Goal: Task Accomplishment & Management: Use online tool/utility

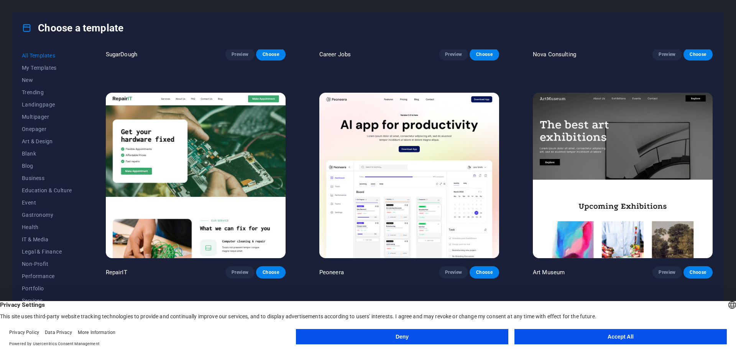
scroll to position [230, 0]
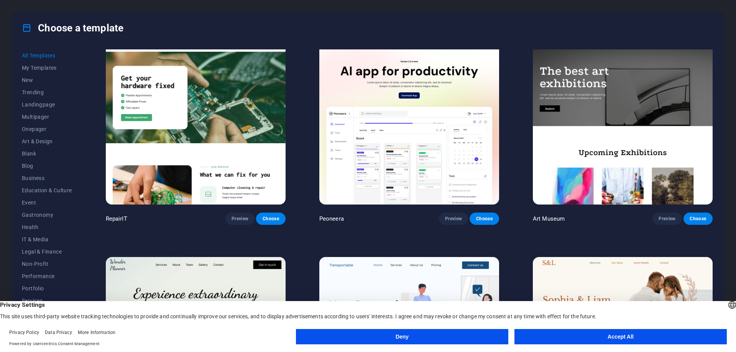
click at [217, 174] on img at bounding box center [196, 122] width 180 height 166
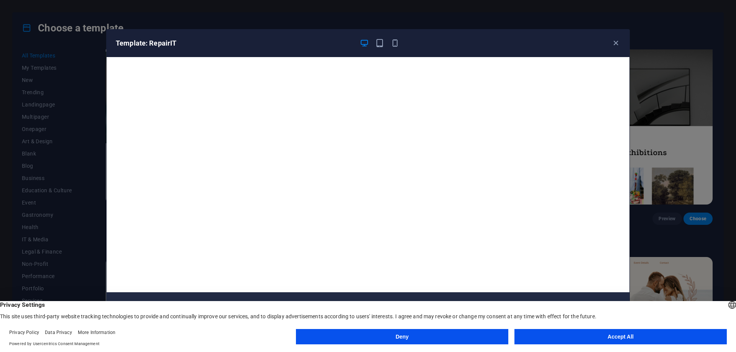
click at [418, 337] on button "Deny" at bounding box center [402, 336] width 212 height 15
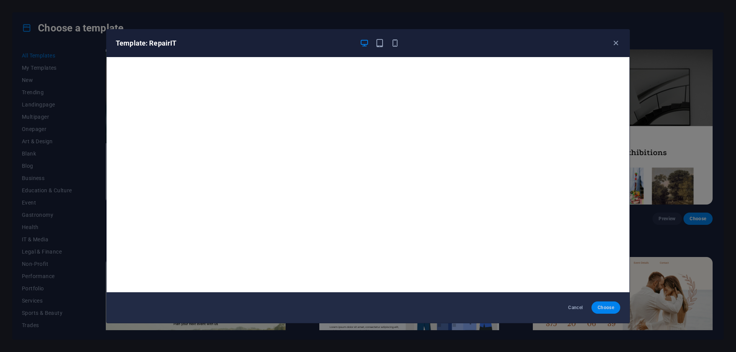
click at [608, 305] on span "Choose" at bounding box center [606, 308] width 16 height 6
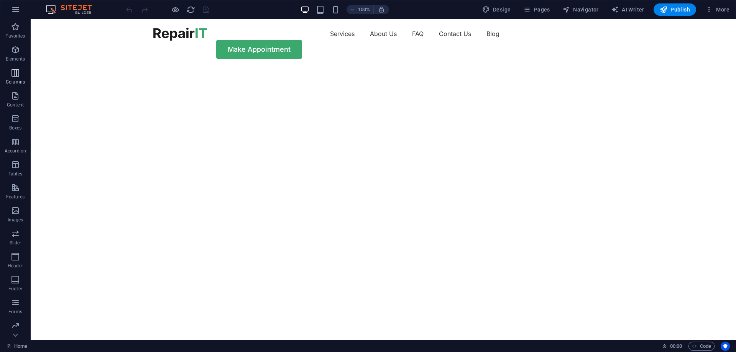
click at [12, 70] on icon "button" at bounding box center [15, 72] width 9 height 9
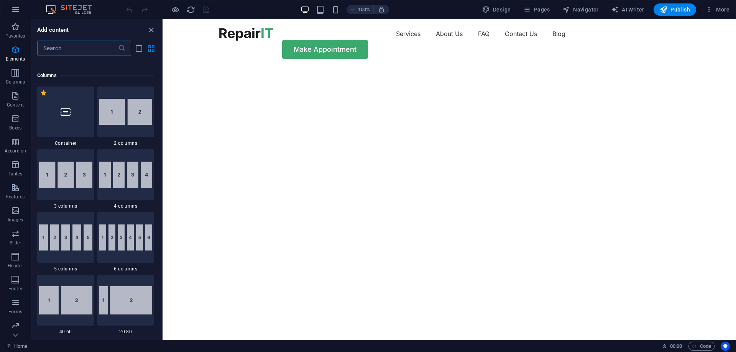
scroll to position [380, 0]
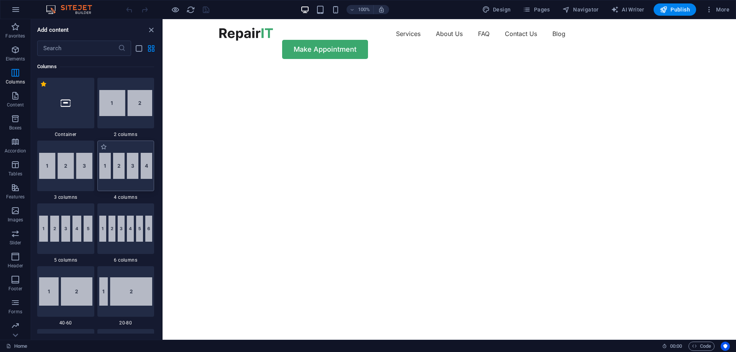
click at [133, 166] on img at bounding box center [125, 166] width 53 height 26
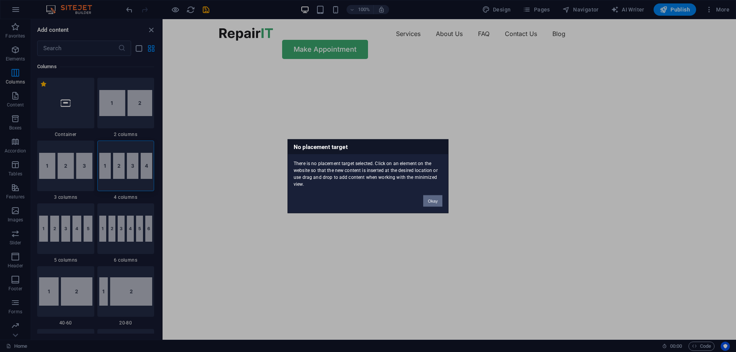
click at [436, 203] on button "Okay" at bounding box center [432, 201] width 19 height 12
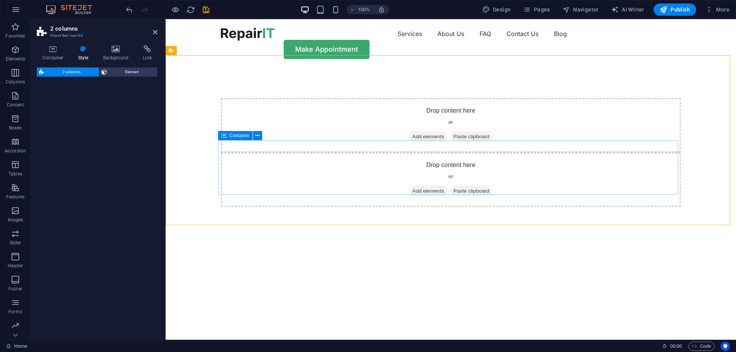
select select "rem"
select select "preset-columns-two-v2-default"
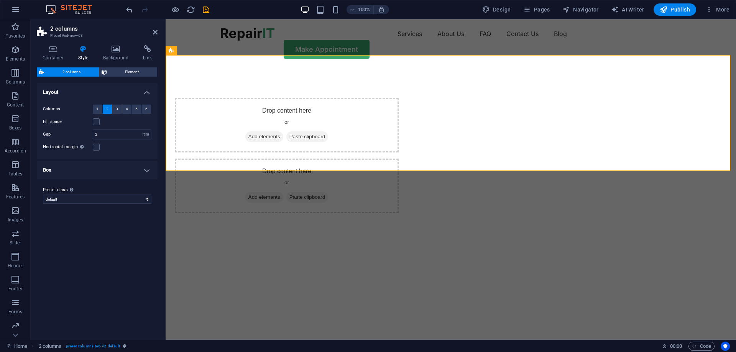
click at [156, 29] on h2 "2 columns" at bounding box center [103, 28] width 107 height 7
click at [156, 32] on icon at bounding box center [155, 32] width 5 height 6
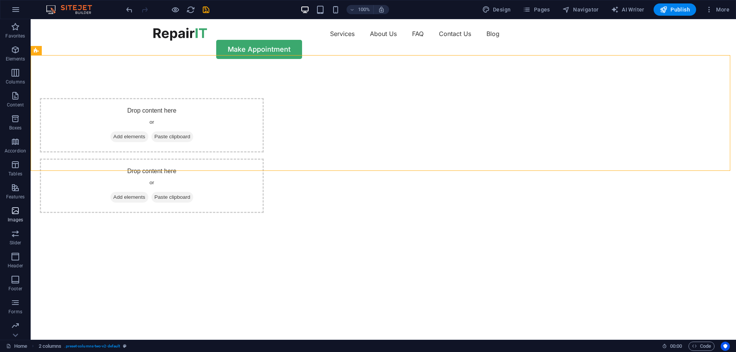
scroll to position [24, 0]
click at [13, 275] on icon "button" at bounding box center [15, 278] width 9 height 9
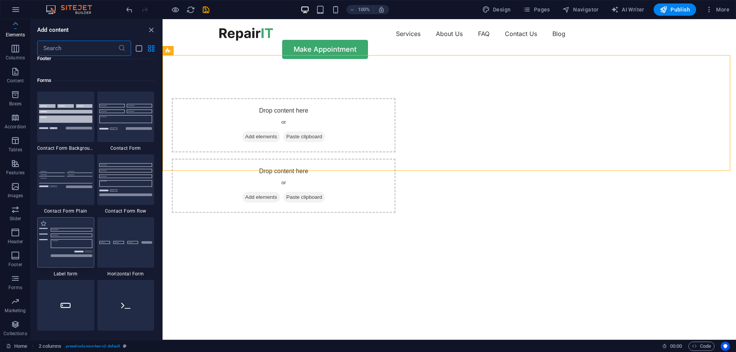
scroll to position [5598, 0]
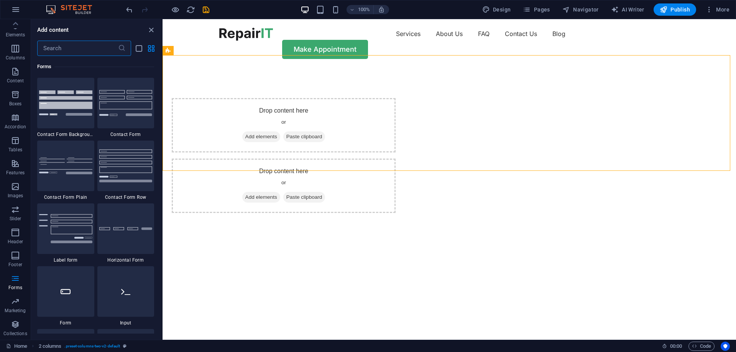
drag, startPoint x: 72, startPoint y: 110, endPoint x: 72, endPoint y: 165, distance: 55.2
click at [72, 110] on img at bounding box center [65, 102] width 53 height 25
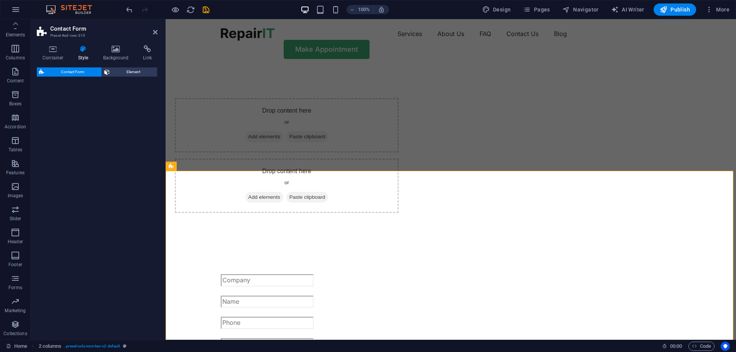
select select "rem"
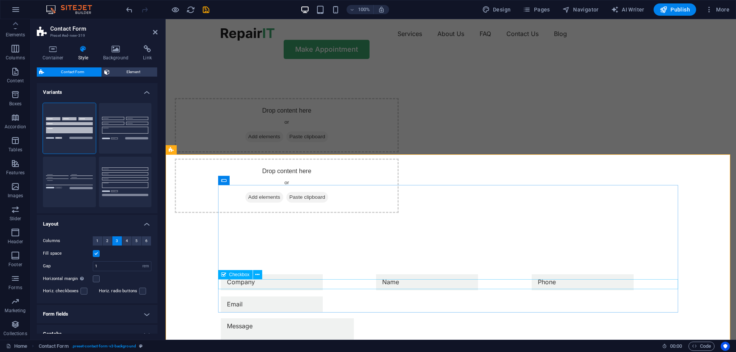
scroll to position [192, 0]
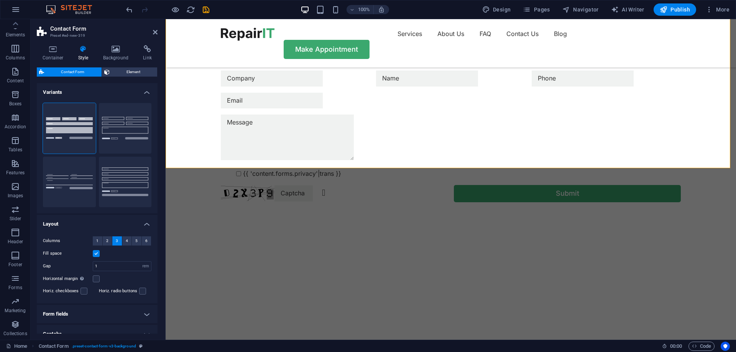
click at [474, 233] on img "1/2" at bounding box center [448, 233] width 565 height 0
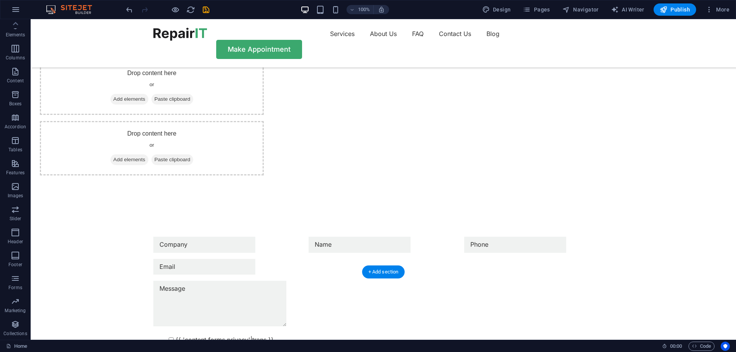
scroll to position [0, 0]
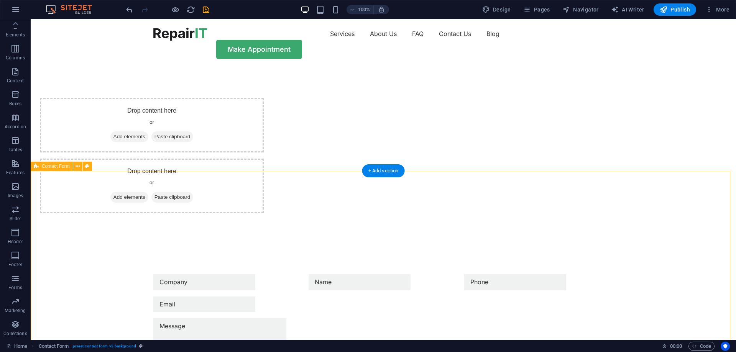
click at [635, 244] on div "{{ 'content.forms.privacy'|trans }} Unreadable? Regenerate Submit" at bounding box center [384, 340] width 706 height 193
drag, startPoint x: 109, startPoint y: 192, endPoint x: 181, endPoint y: 111, distance: 108.1
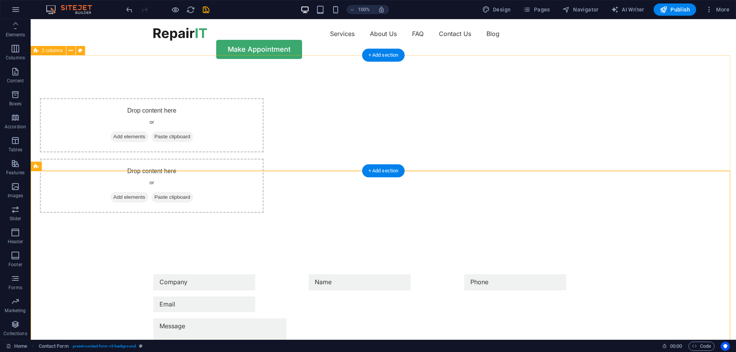
click at [114, 116] on div "Drop content here or Add elements Paste clipboard Drop content here or Add elem…" at bounding box center [384, 155] width 706 height 176
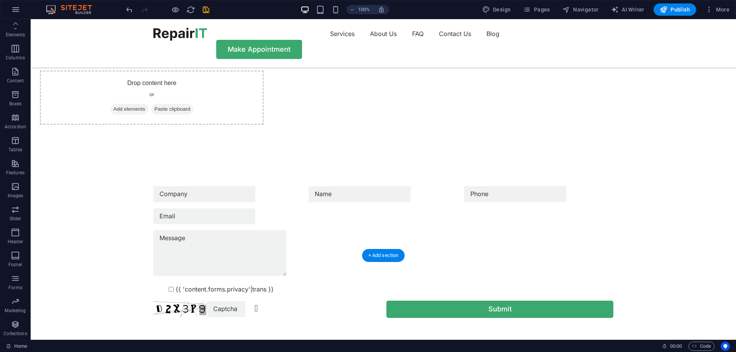
scroll to position [115, 0]
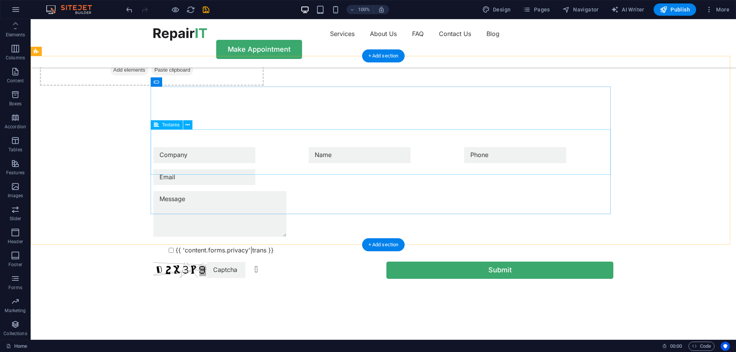
click at [454, 191] on div at bounding box center [383, 215] width 460 height 48
click at [349, 191] on div at bounding box center [383, 215] width 460 height 48
drag, startPoint x: 483, startPoint y: 220, endPoint x: 488, endPoint y: 214, distance: 8.7
click at [484, 220] on div "{{ 'content.forms.privacy'|trans }} Unreadable? Regenerate Submit" at bounding box center [384, 213] width 706 height 193
click at [492, 262] on div "Submit" at bounding box center [499, 270] width 227 height 17
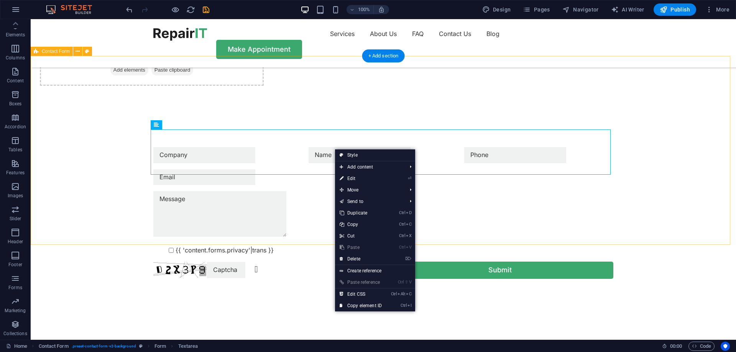
click at [94, 137] on div "{{ 'content.forms.privacy'|trans }} Unreadable? Regenerate Submit" at bounding box center [384, 213] width 706 height 193
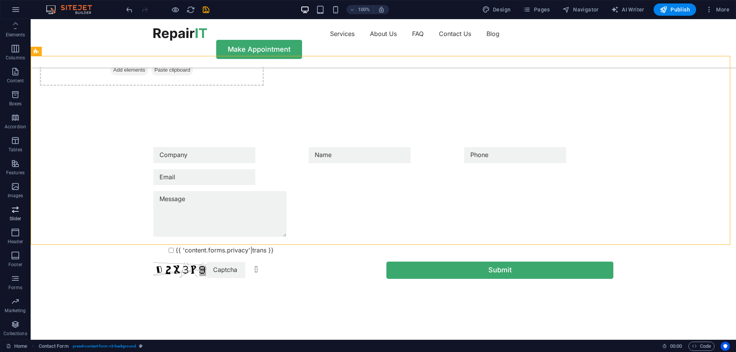
click at [13, 211] on icon "button" at bounding box center [15, 209] width 9 height 9
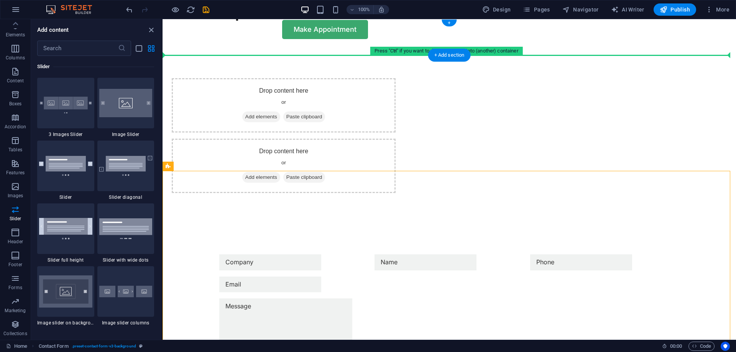
scroll to position [0, 0]
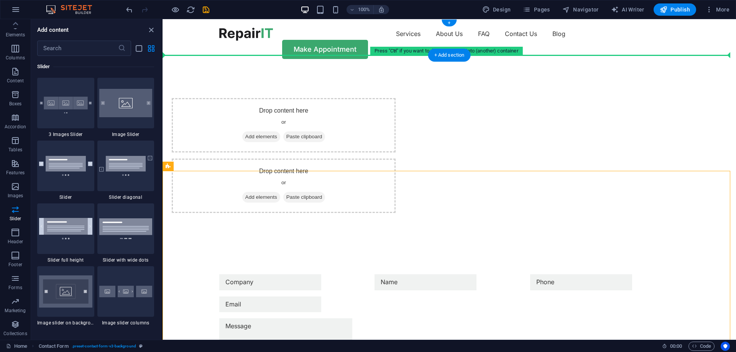
drag, startPoint x: 684, startPoint y: 118, endPoint x: 274, endPoint y: 51, distance: 415.2
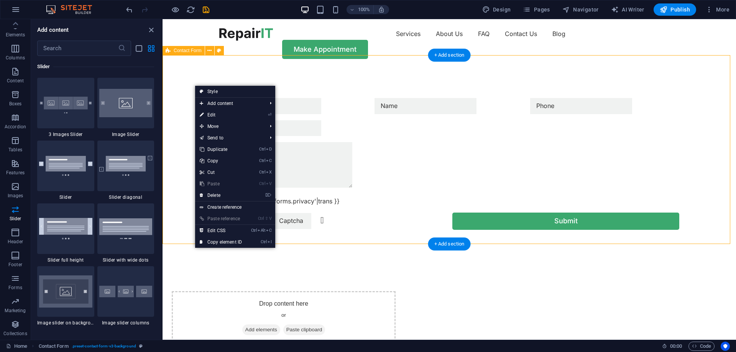
drag, startPoint x: 181, startPoint y: 152, endPoint x: 216, endPoint y: 69, distance: 90.0
click at [216, 69] on div "{{ 'content.forms.privacy'|trans }} Unreadable? Regenerate Submit" at bounding box center [450, 163] width 574 height 193
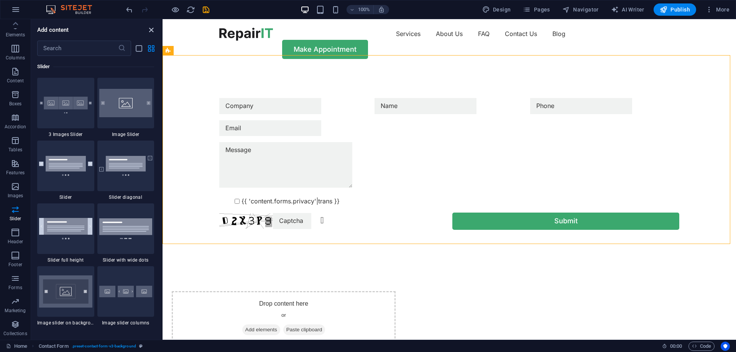
click at [153, 30] on icon "close panel" at bounding box center [151, 30] width 9 height 9
